Goal: Check status: Check status

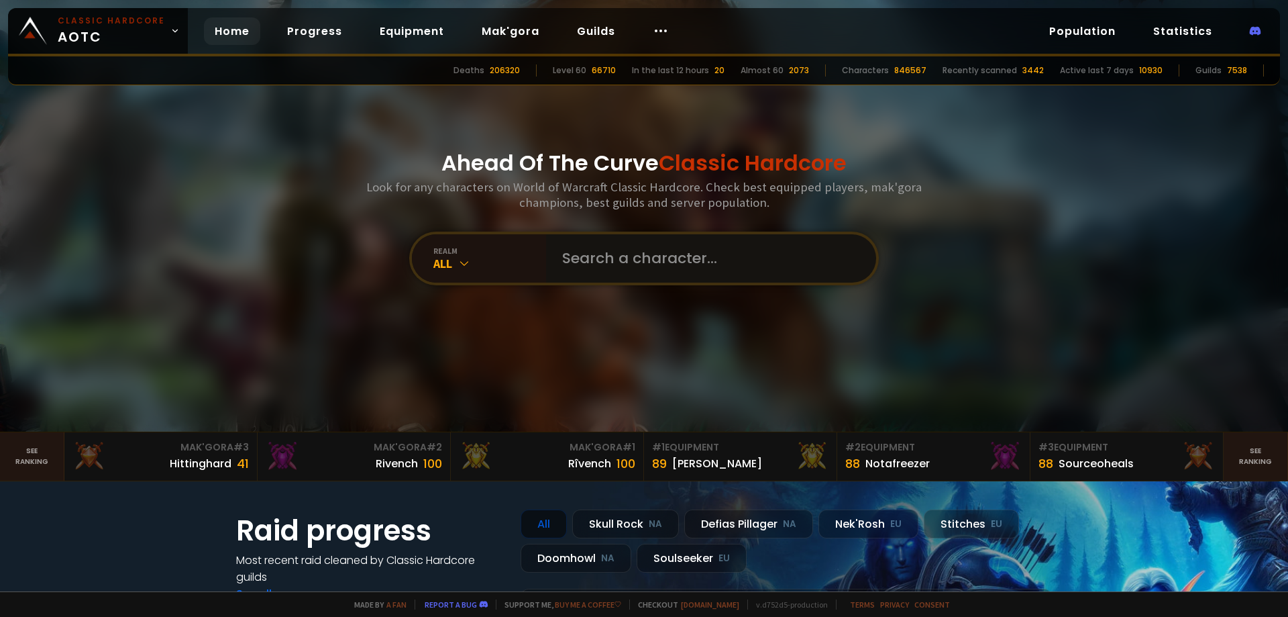
click at [627, 254] on input "text" at bounding box center [707, 258] width 306 height 48
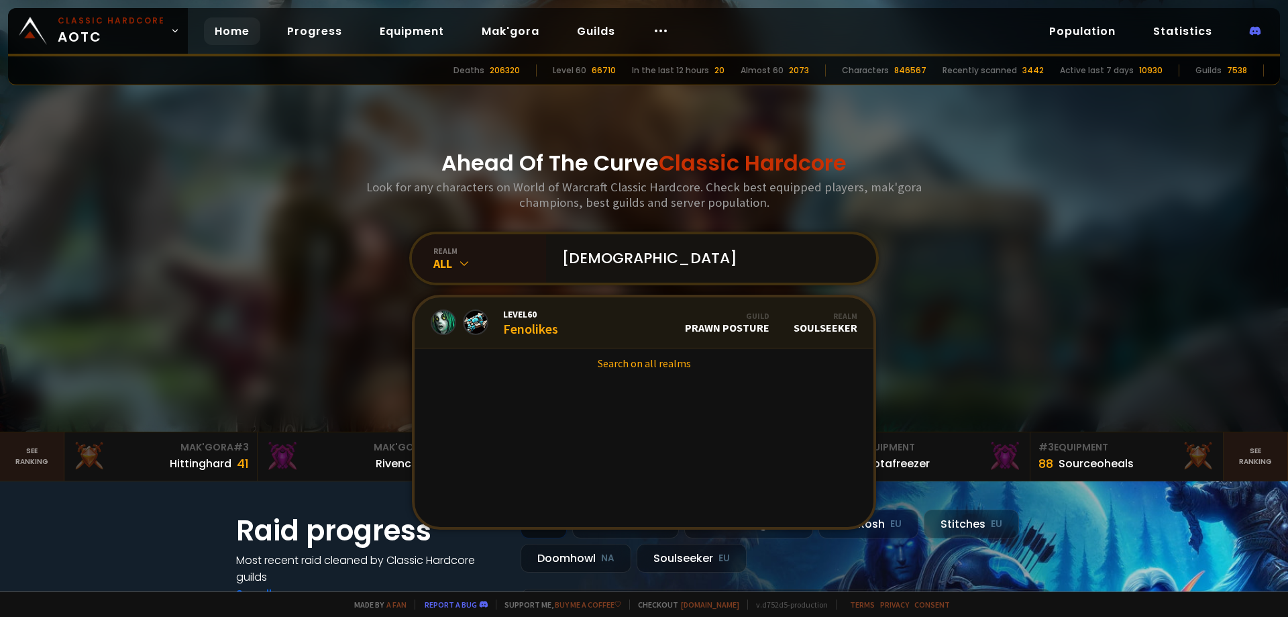
type input "[DEMOGRAPHIC_DATA]"
click at [596, 327] on link "Level 60 Fenolikes Guild Prawn Posture Realm Soulseeker" at bounding box center [644, 322] width 459 height 51
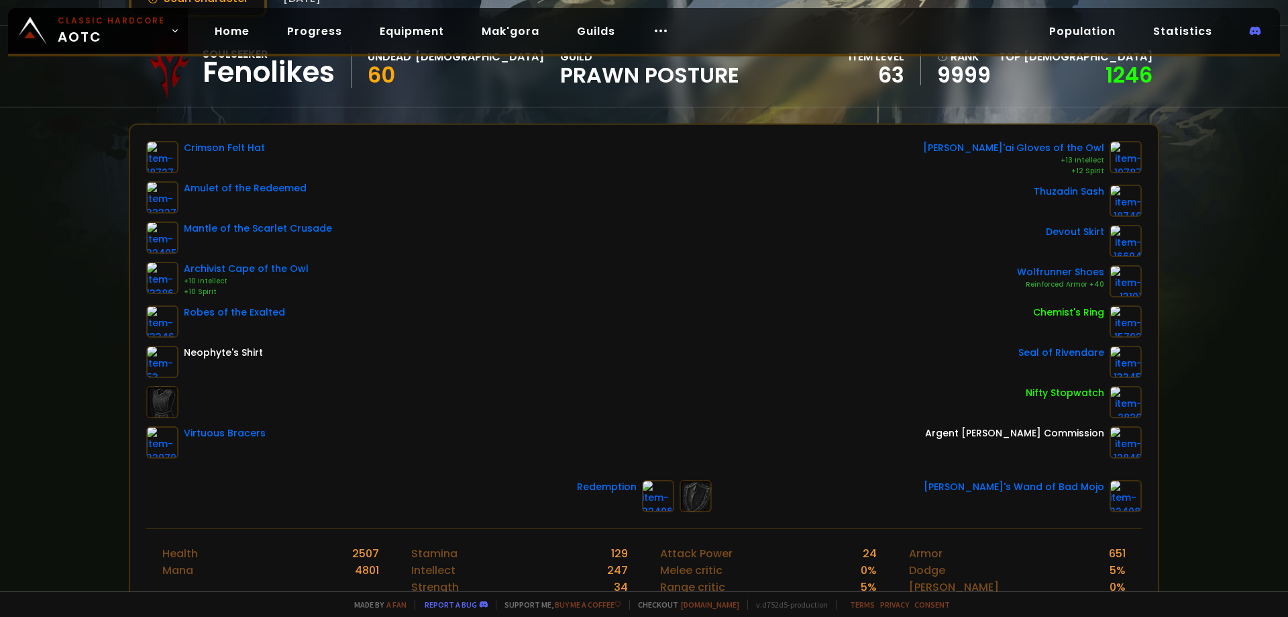
scroll to position [48, 0]
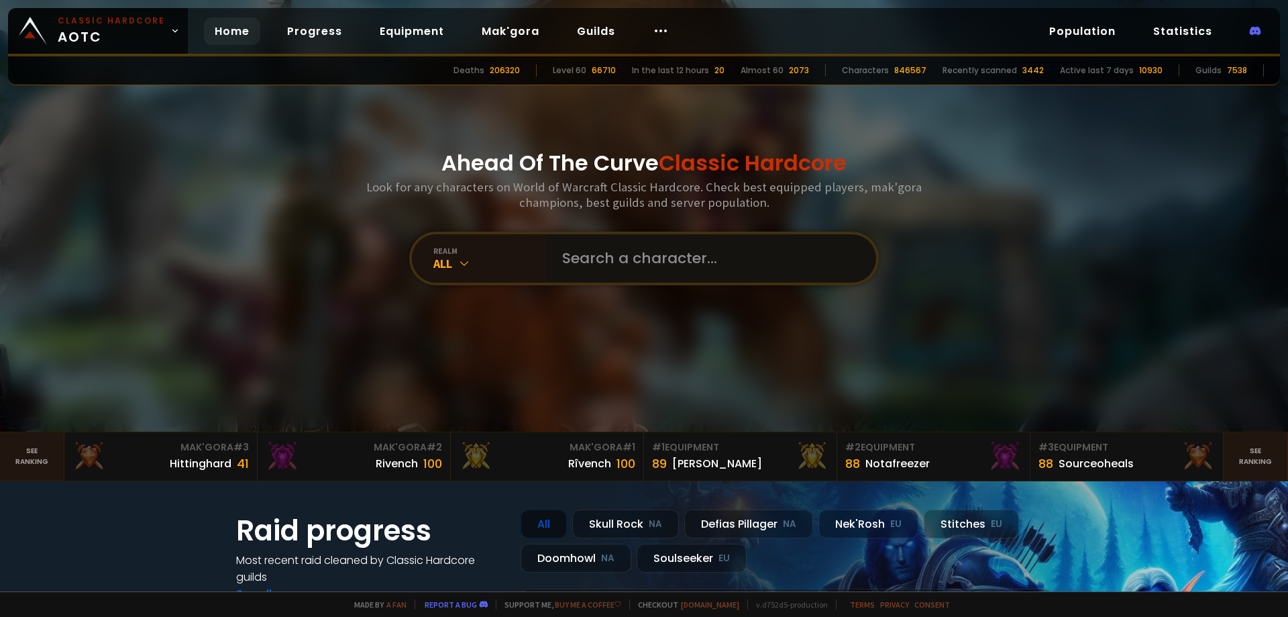
click at [623, 251] on input "text" at bounding box center [707, 258] width 306 height 48
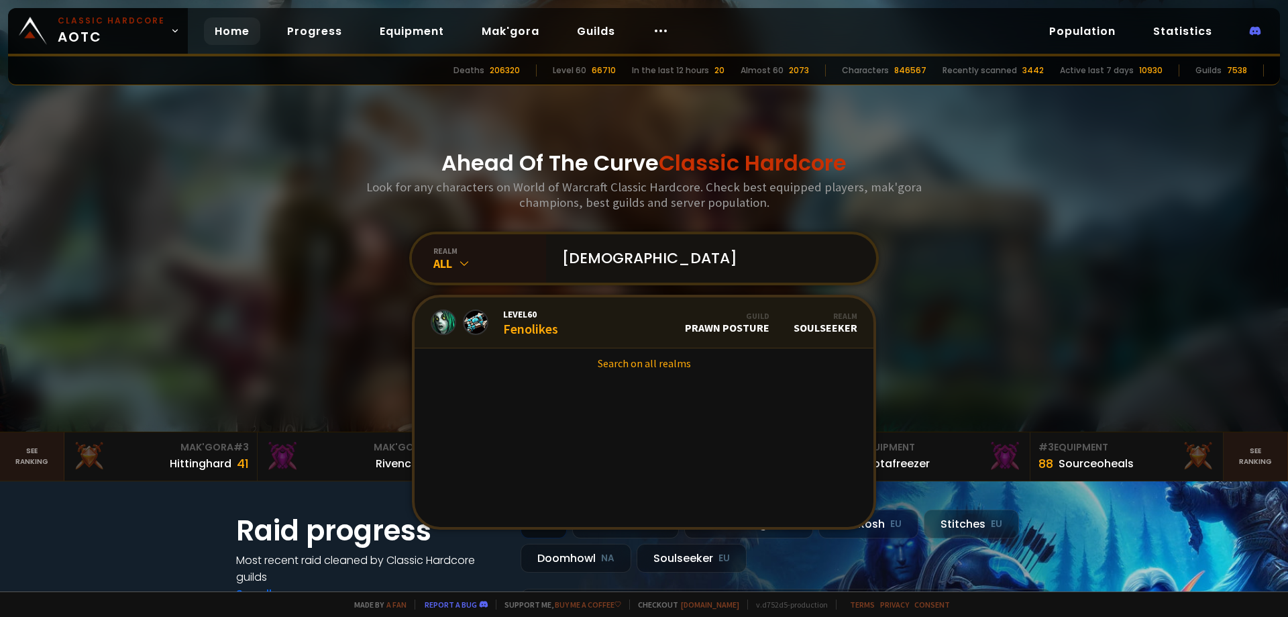
type input "[DEMOGRAPHIC_DATA]"
click at [591, 317] on link "Level 60 Fenolikes Guild Prawn Posture Realm Soulseeker" at bounding box center [644, 322] width 459 height 51
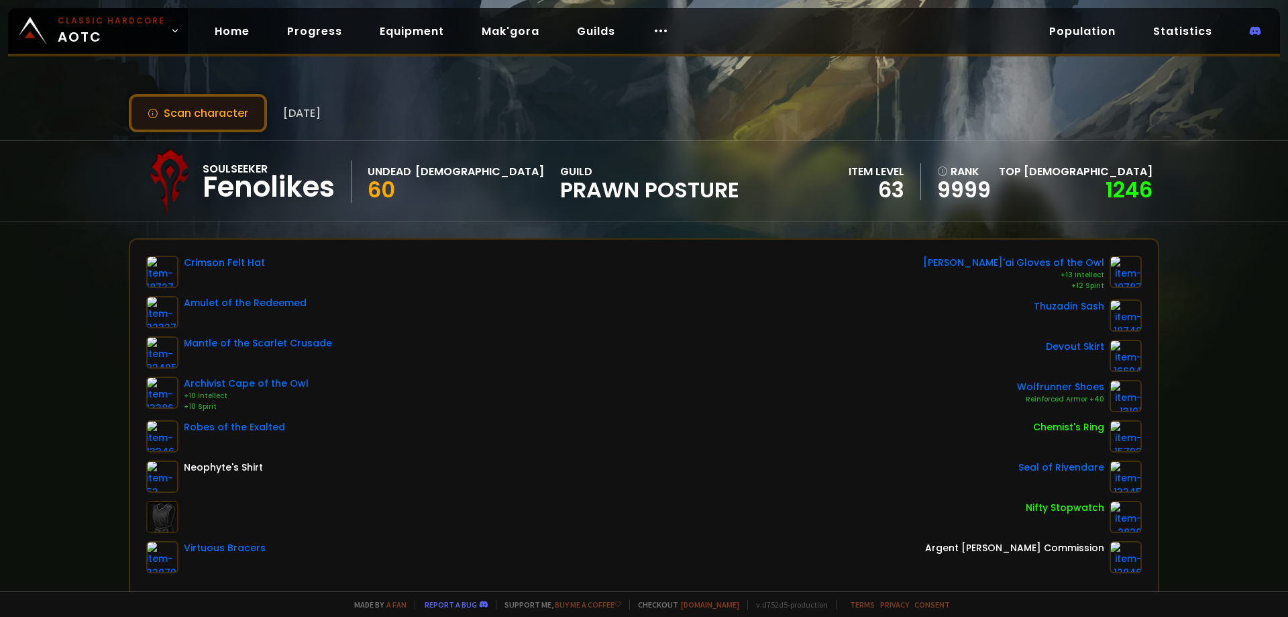
click at [194, 117] on button "Scan character" at bounding box center [198, 113] width 138 height 38
click at [18, 198] on div "Soulseeker Fenolikes Undead Priest 60 guild Prawn Posture item level 63 rank 99…" at bounding box center [644, 181] width 1288 height 82
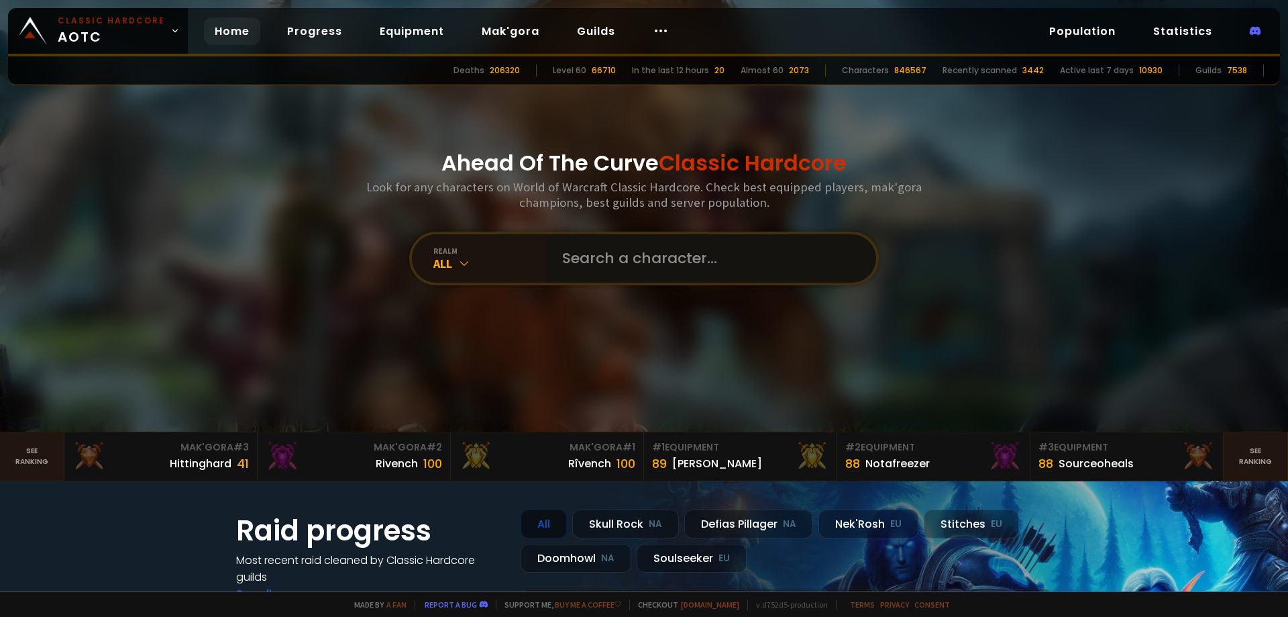
click at [629, 266] on input "text" at bounding box center [707, 258] width 306 height 48
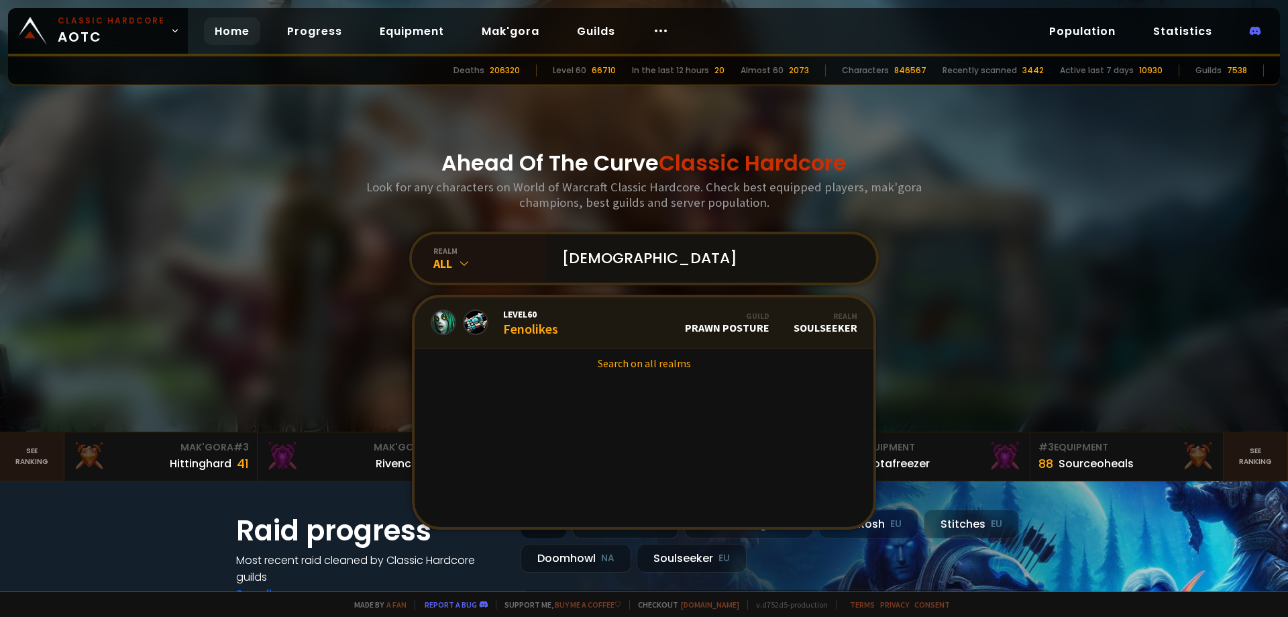
type input "fenolik"
click at [623, 318] on link "Level 60 Fenolikes Guild Prawn Posture Realm Soulseeker" at bounding box center [644, 322] width 459 height 51
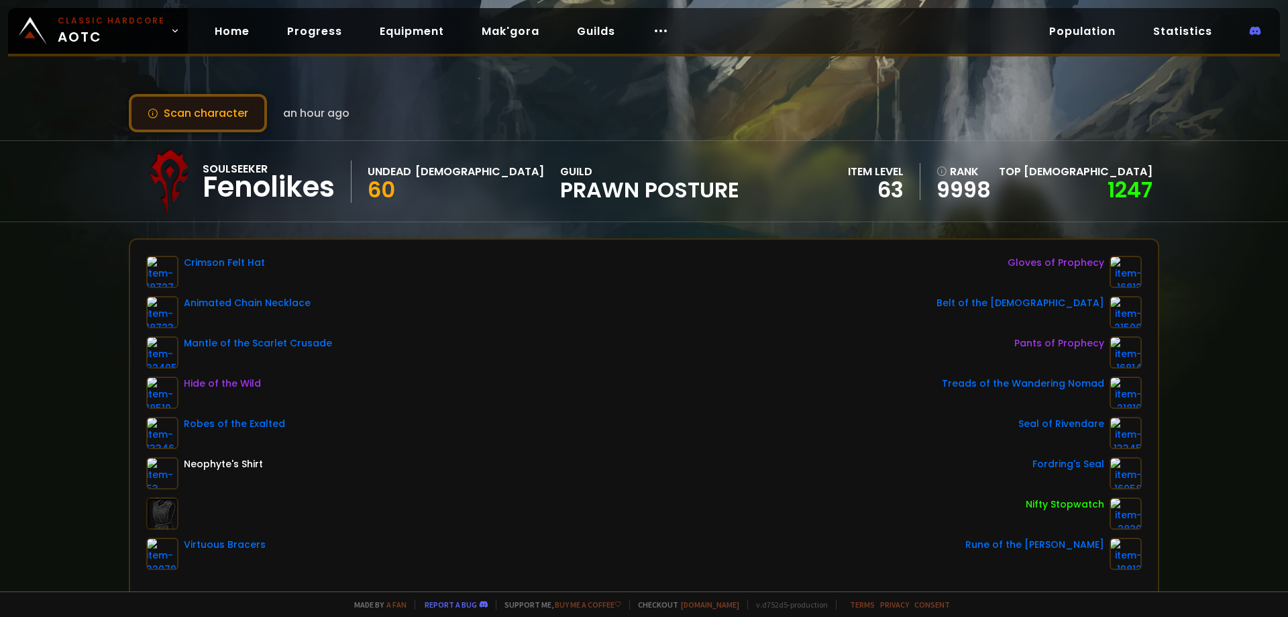
click at [203, 120] on button "Scan character" at bounding box center [198, 113] width 138 height 38
click at [208, 111] on button "Scan character" at bounding box center [198, 113] width 138 height 38
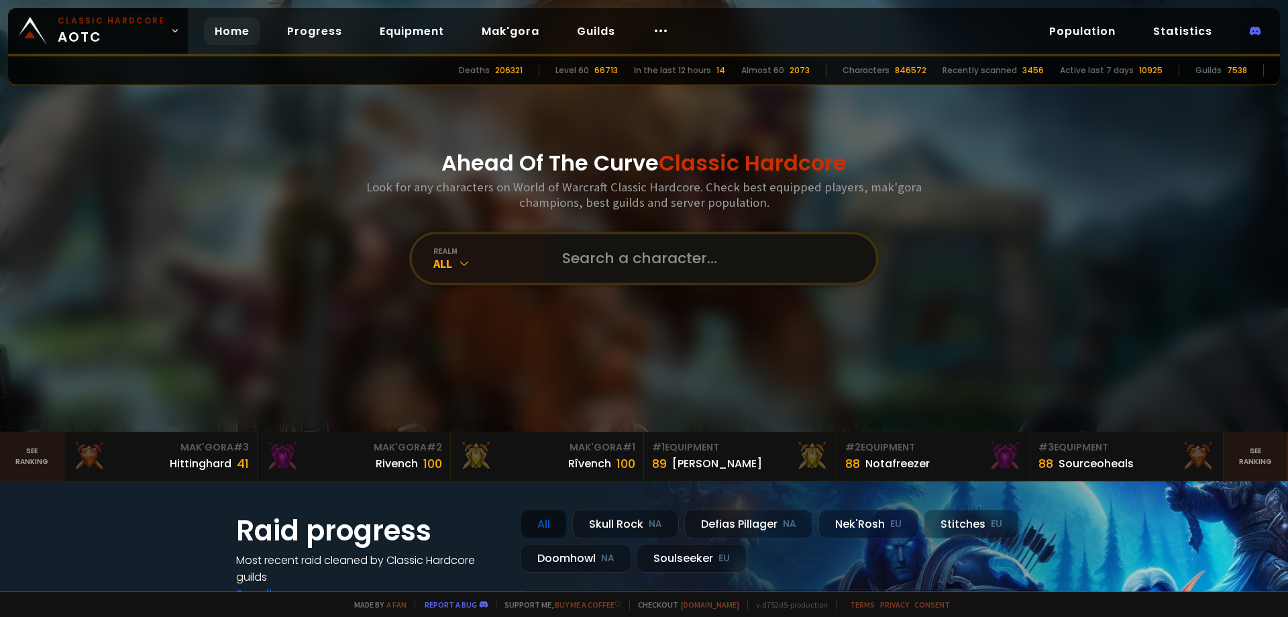
click at [603, 259] on input "text" at bounding box center [707, 258] width 306 height 48
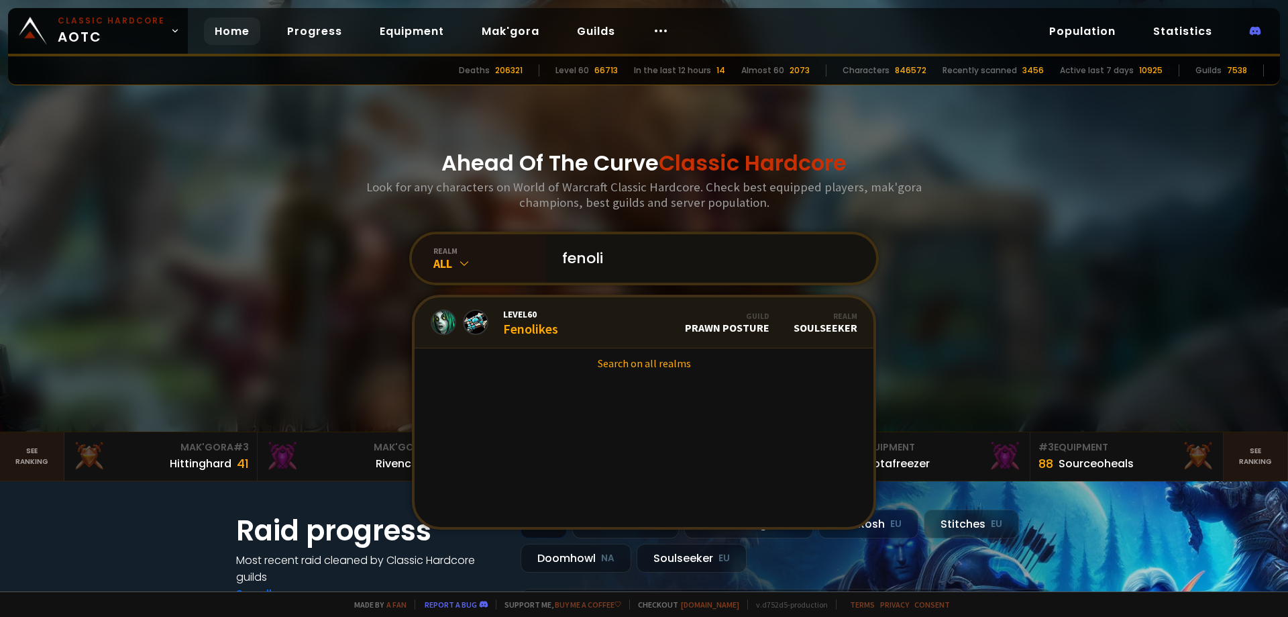
type input "fenoli"
click at [604, 321] on link "Level 60 Fenolikes Guild Prawn Posture Realm Soulseeker" at bounding box center [644, 322] width 459 height 51
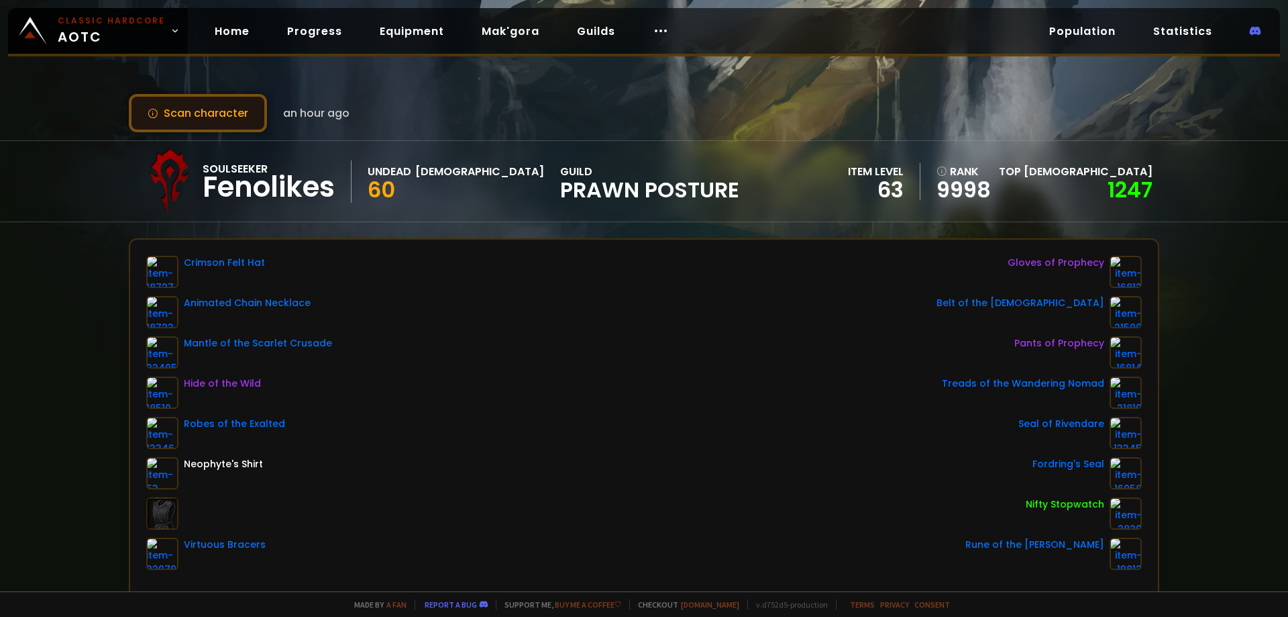
click at [200, 106] on button "Scan character" at bounding box center [198, 113] width 138 height 38
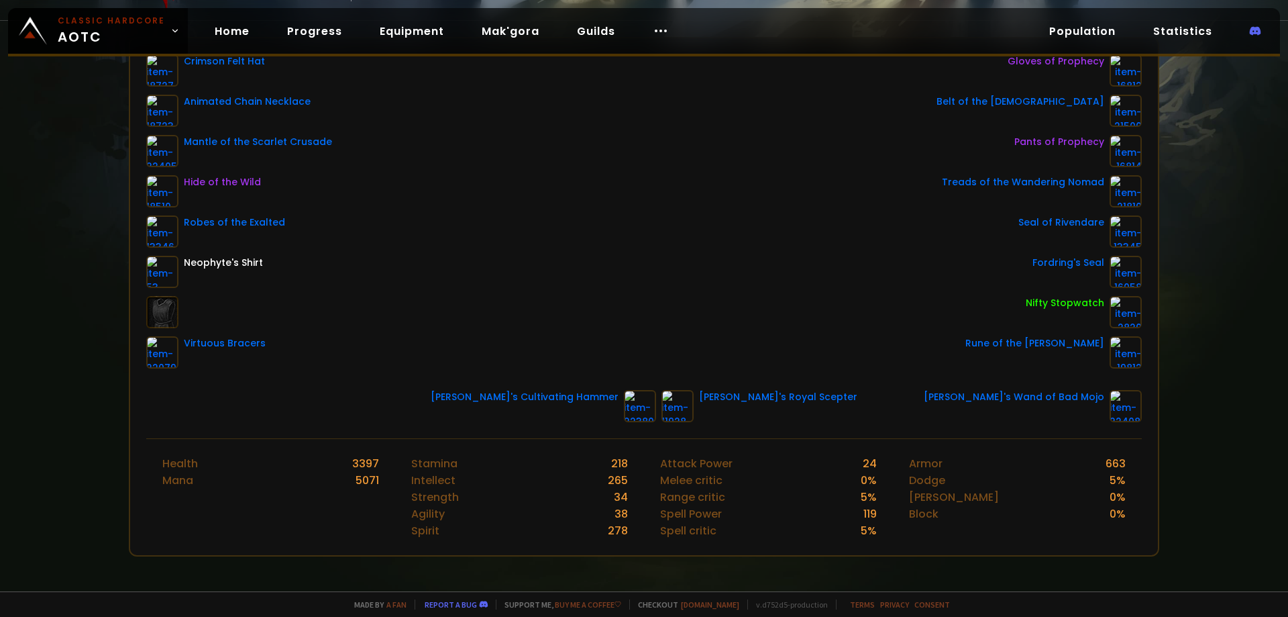
scroll to position [67, 0]
